Goal: Information Seeking & Learning: Learn about a topic

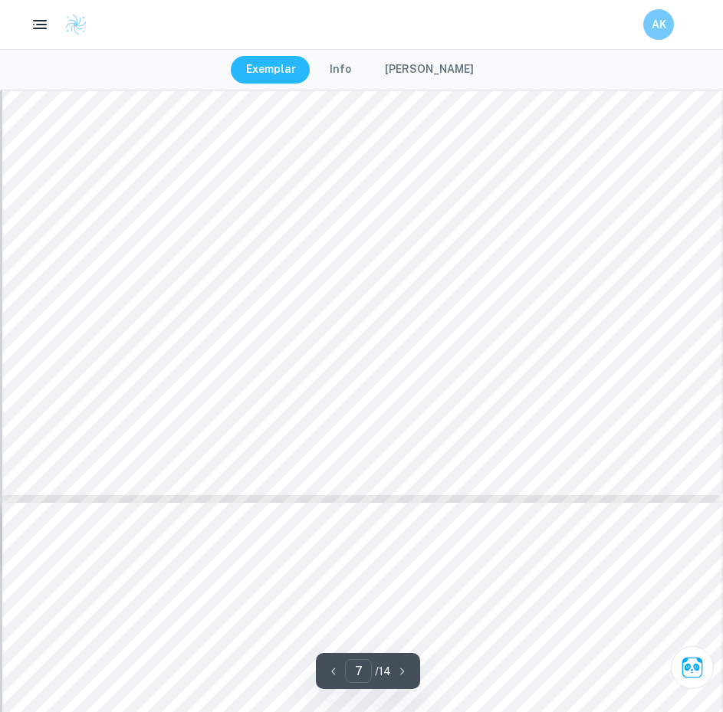
scroll to position [6340, 0]
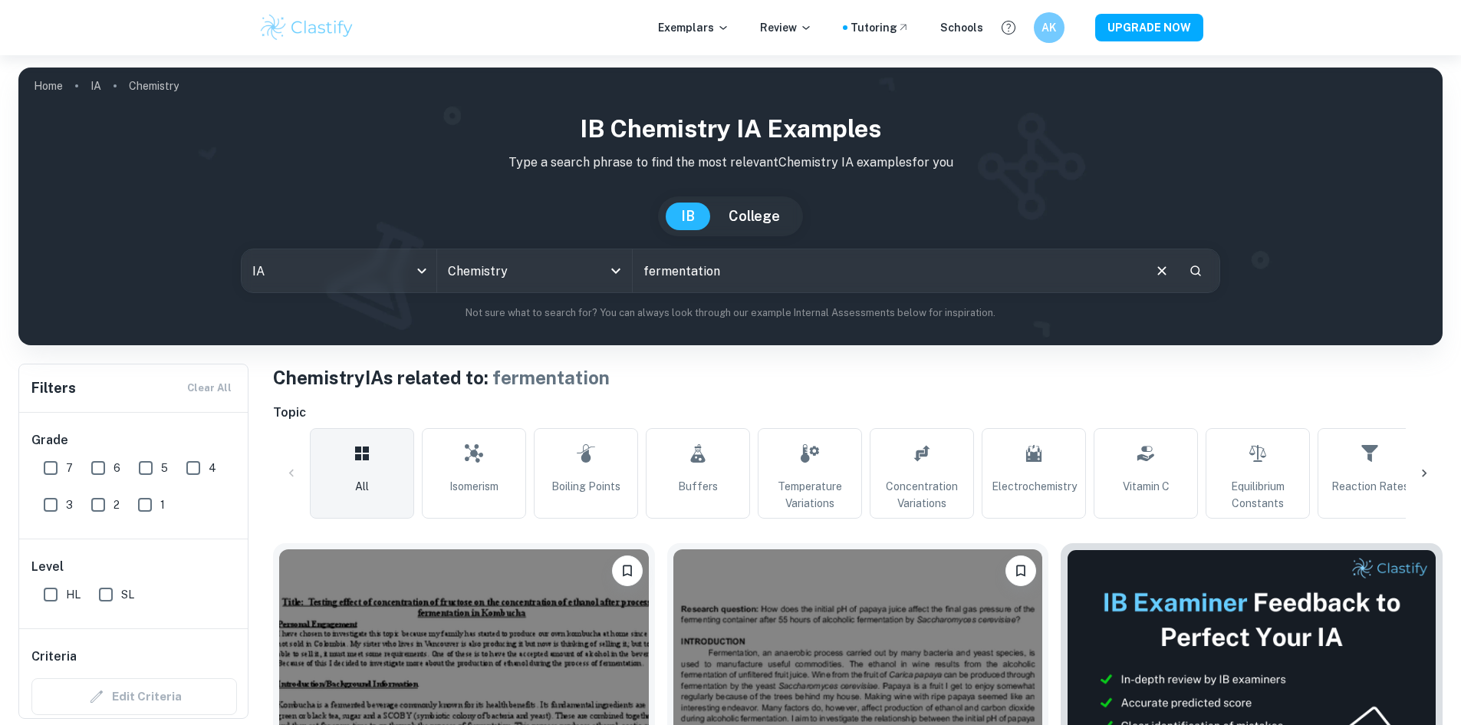
drag, startPoint x: 770, startPoint y: 265, endPoint x: 785, endPoint y: 285, distance: 24.6
click at [722, 266] on input "fermentation" at bounding box center [887, 270] width 508 height 43
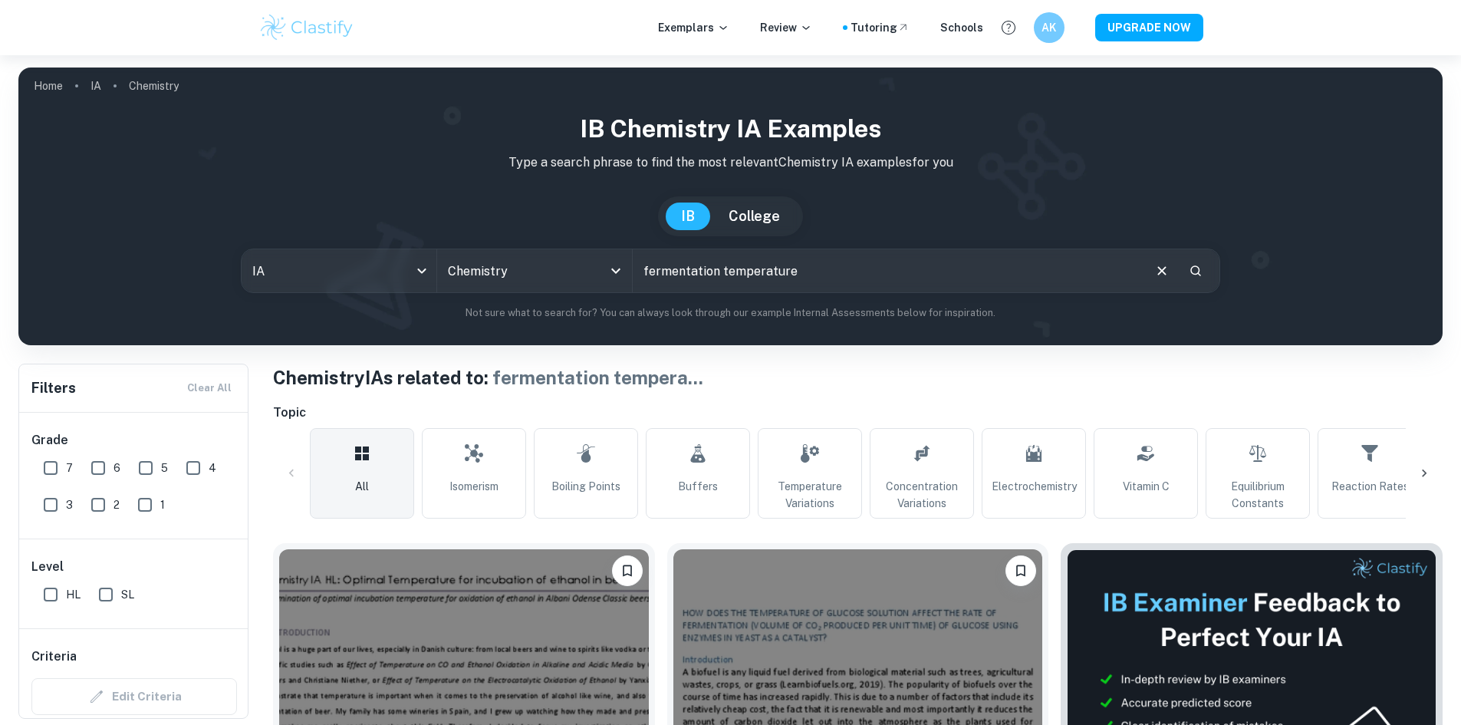
drag, startPoint x: 877, startPoint y: 272, endPoint x: 885, endPoint y: 282, distance: 12.6
click at [722, 275] on input "fermentation temperature" at bounding box center [887, 270] width 508 height 43
type input "fermentation temperature glucose"
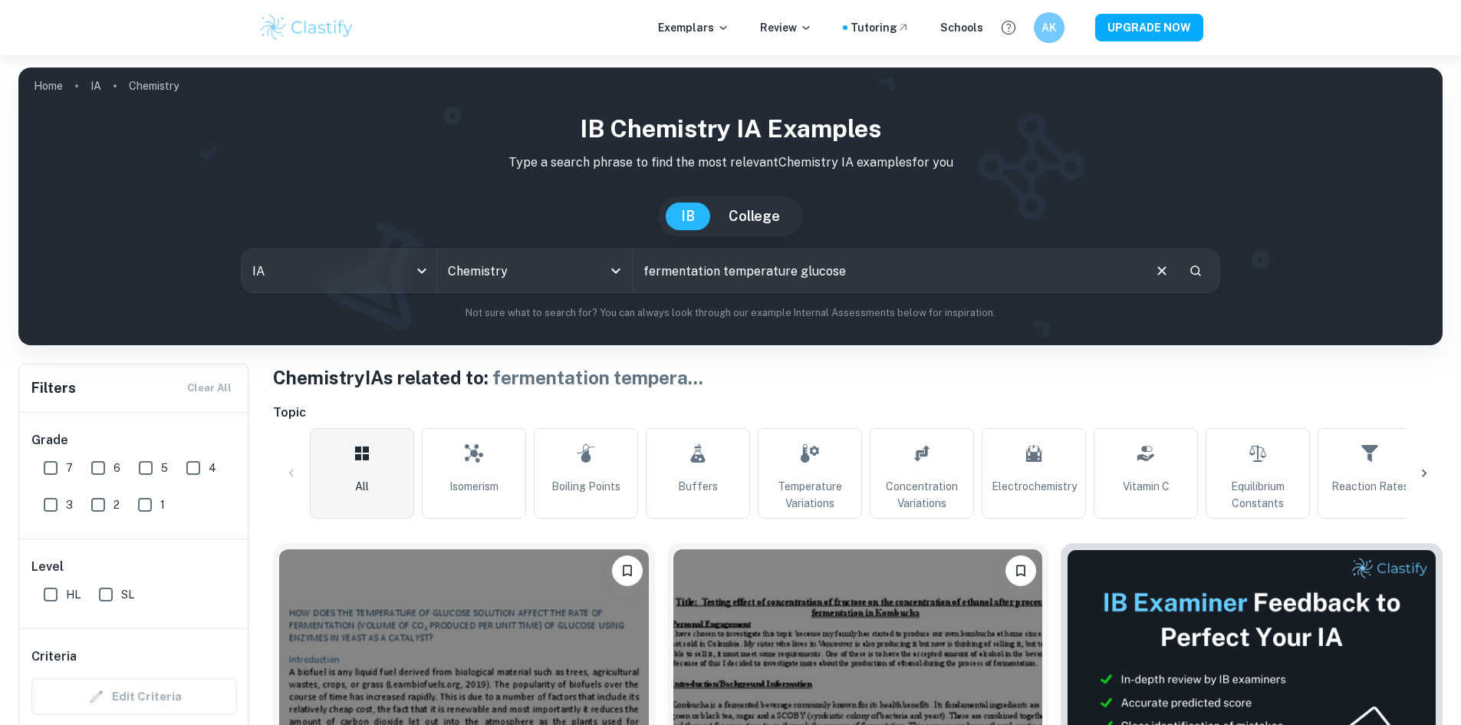
scroll to position [307, 0]
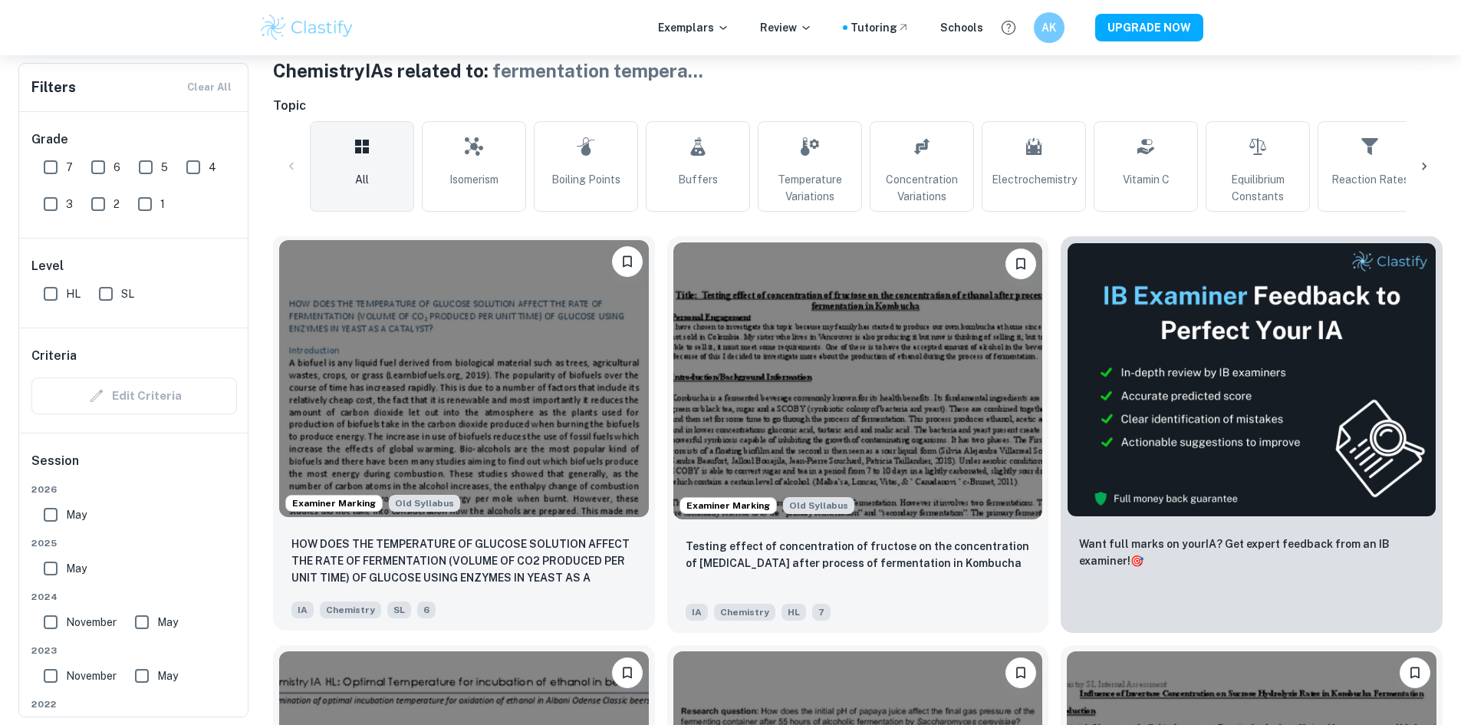
click at [450, 363] on img at bounding box center [464, 378] width 370 height 277
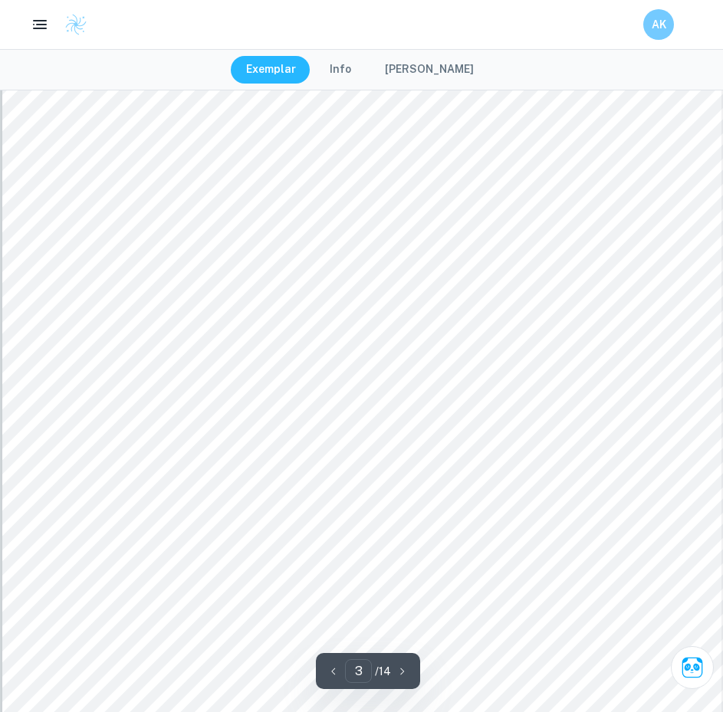
scroll to position [2376, 0]
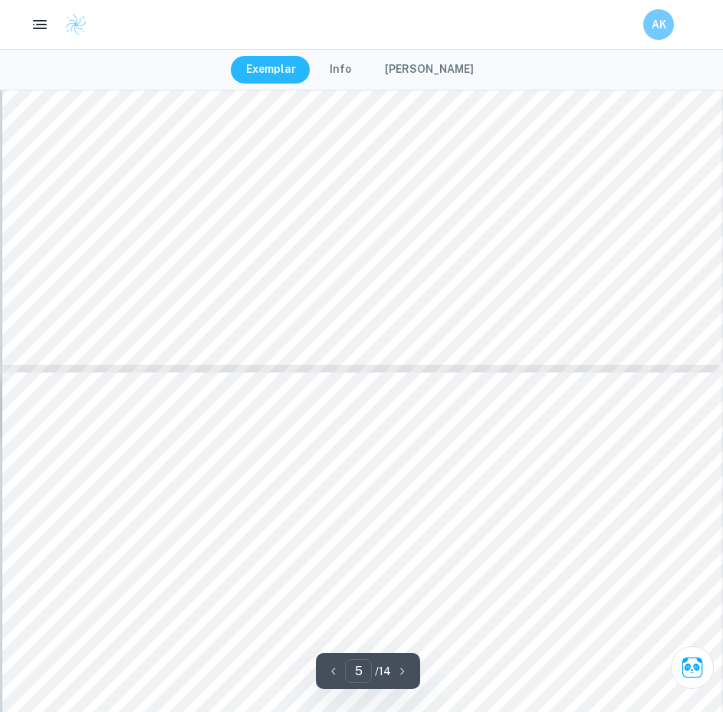
type input "6"
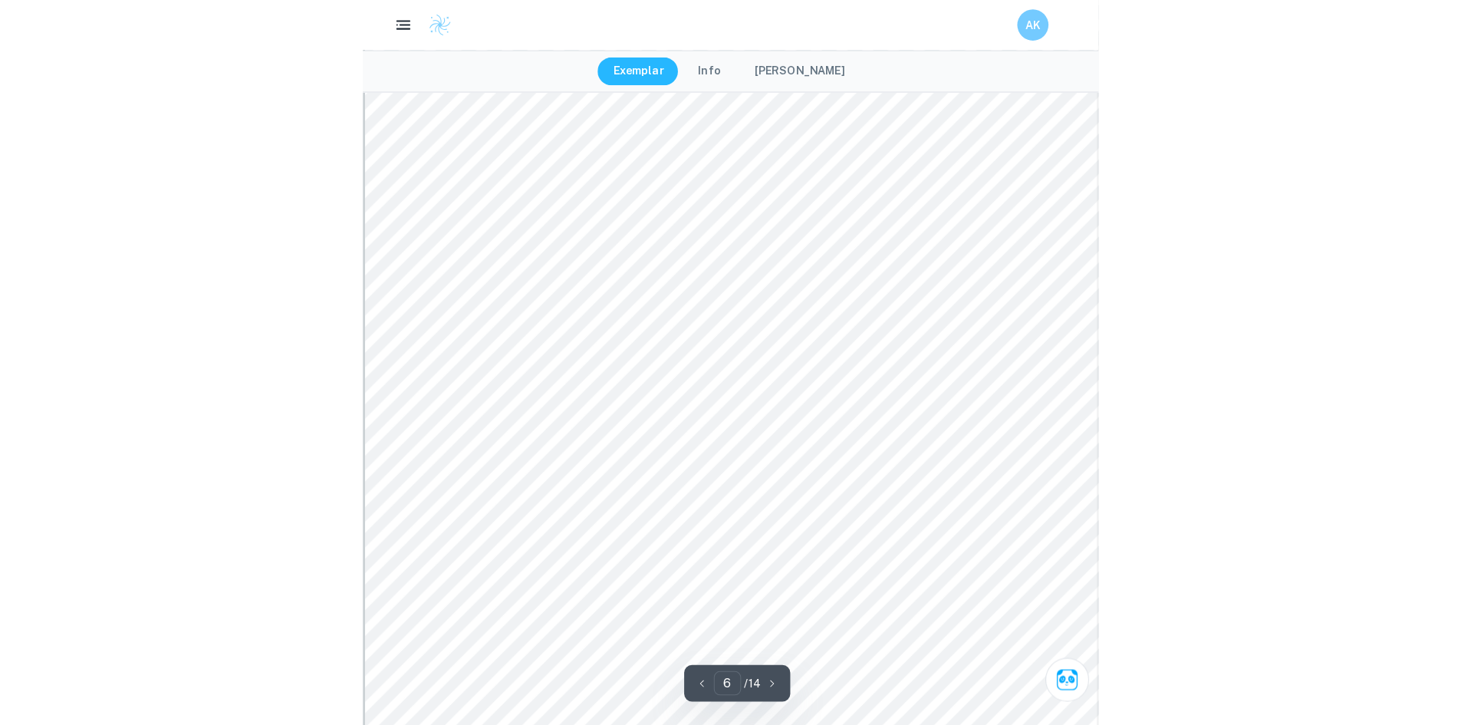
scroll to position [5750, 0]
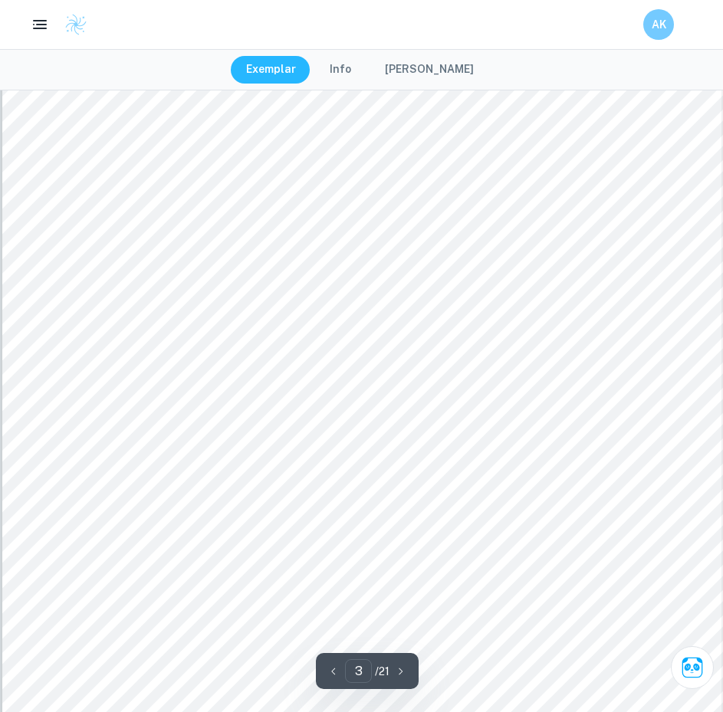
scroll to position [2352, 0]
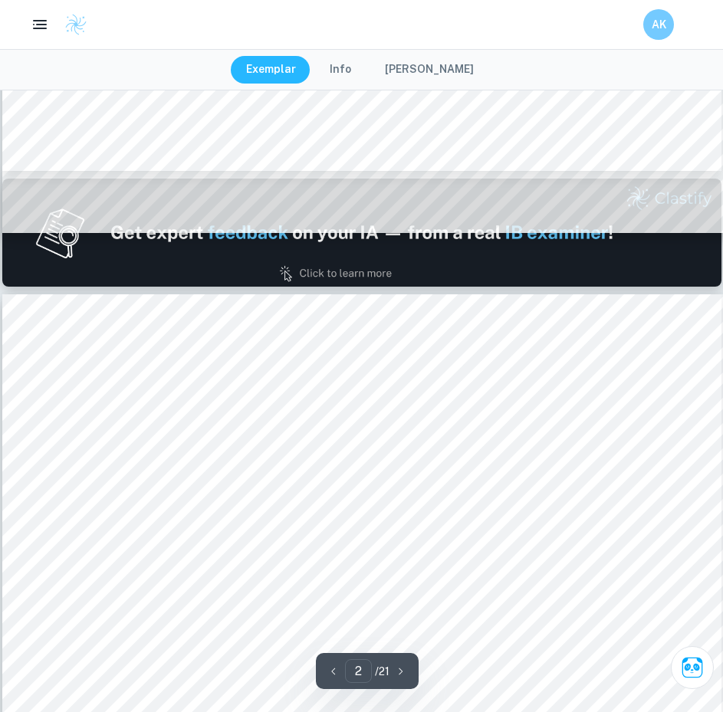
type input "1"
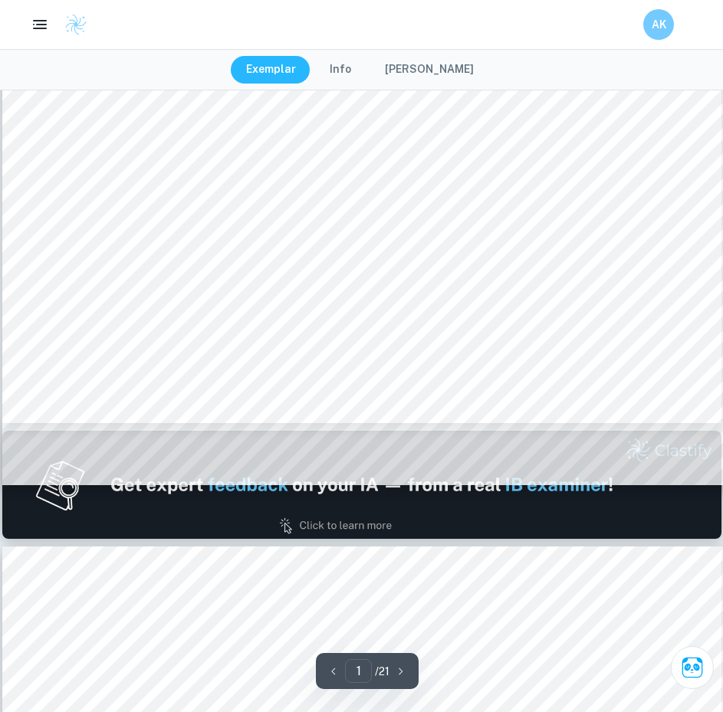
scroll to position [613, 0]
